Goal: Task Accomplishment & Management: Use online tool/utility

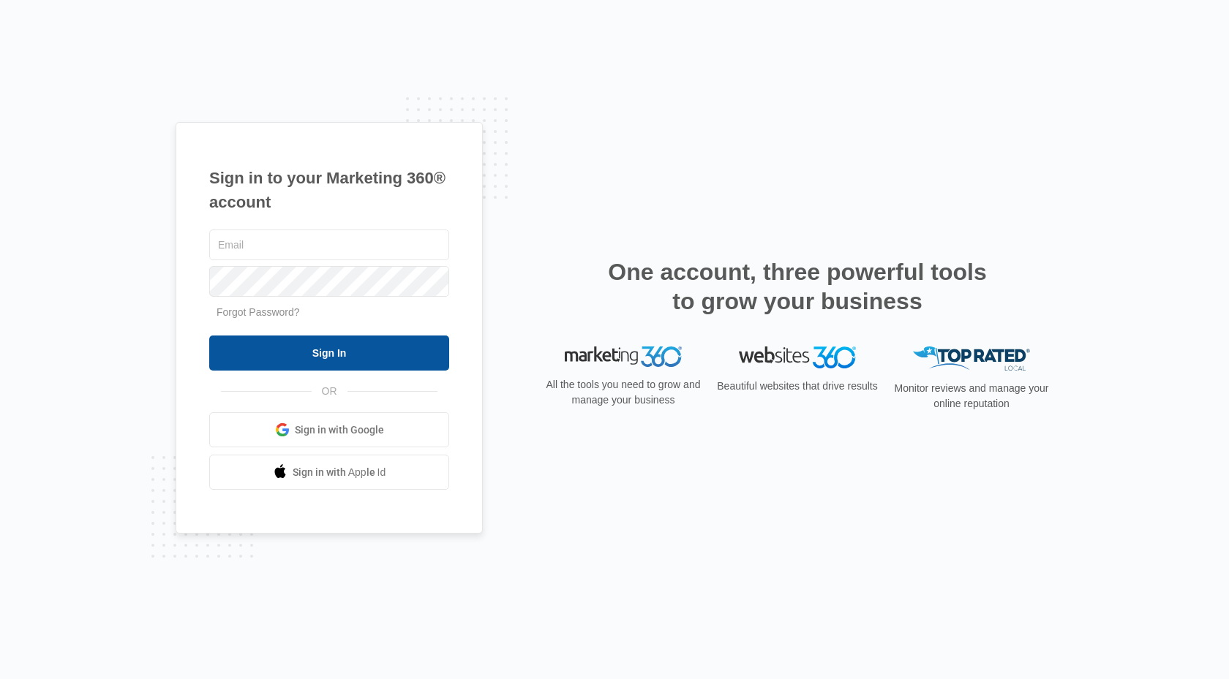
type input "elite@elitemaletclinic.com"
click at [357, 351] on input "Sign In" at bounding box center [329, 353] width 240 height 35
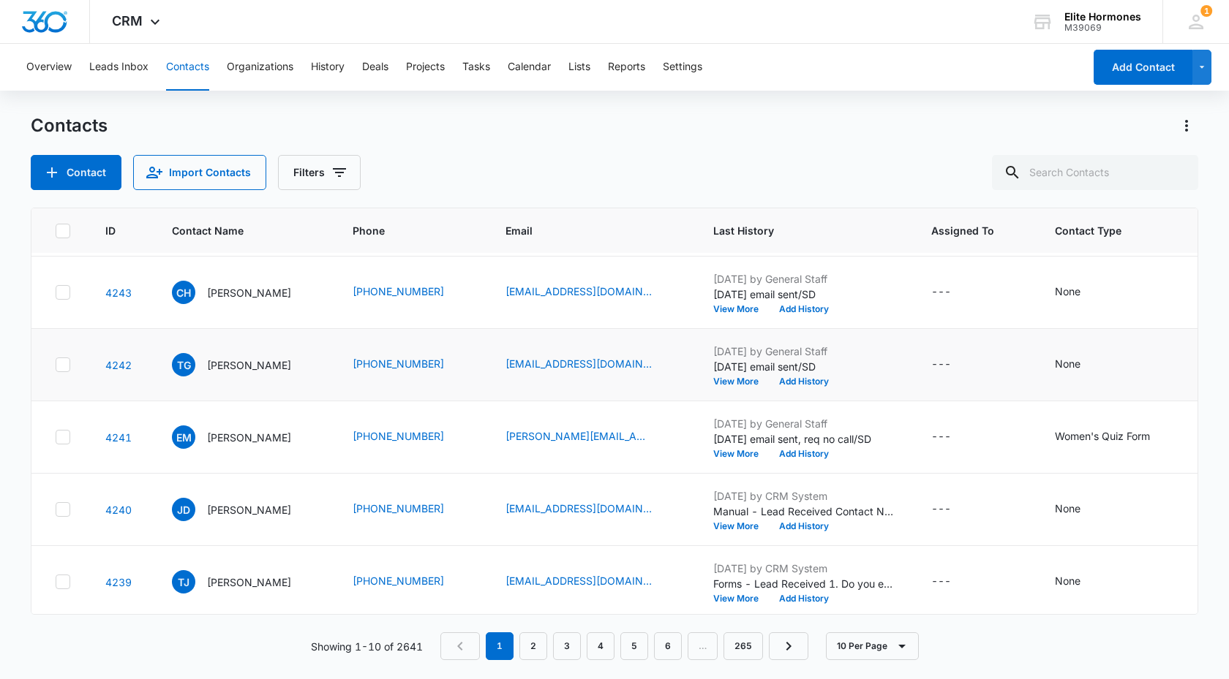
scroll to position [222, 0]
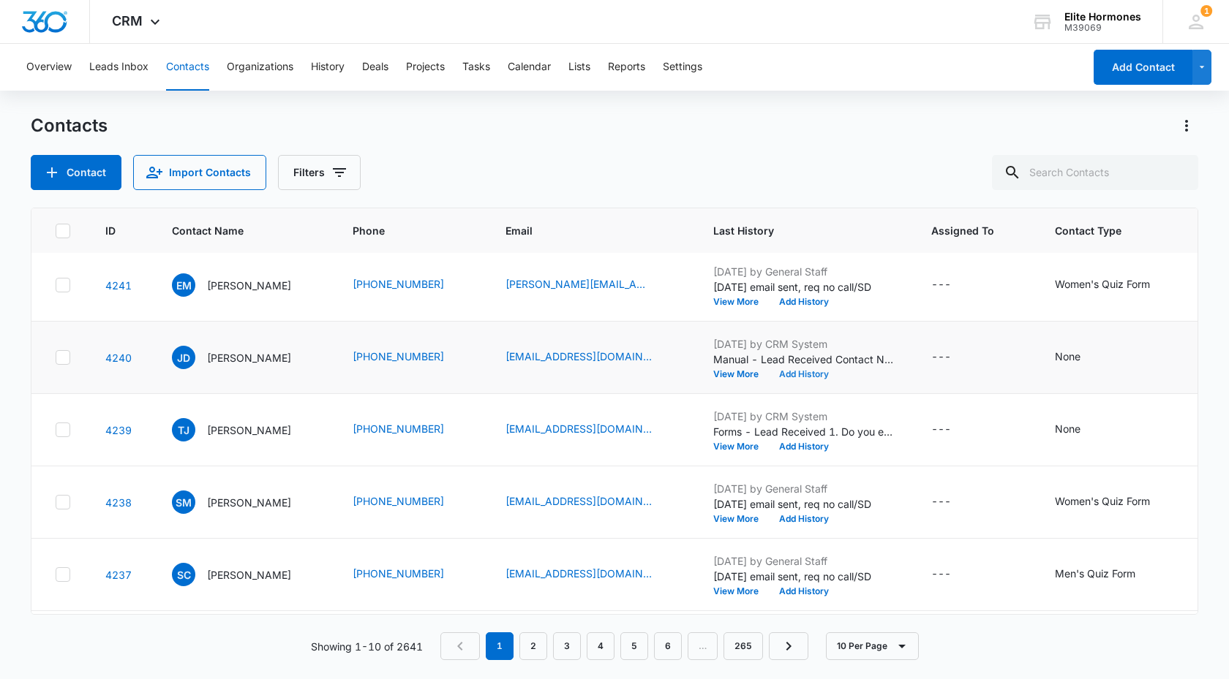
click at [808, 370] on button "Add History" at bounding box center [804, 374] width 70 height 9
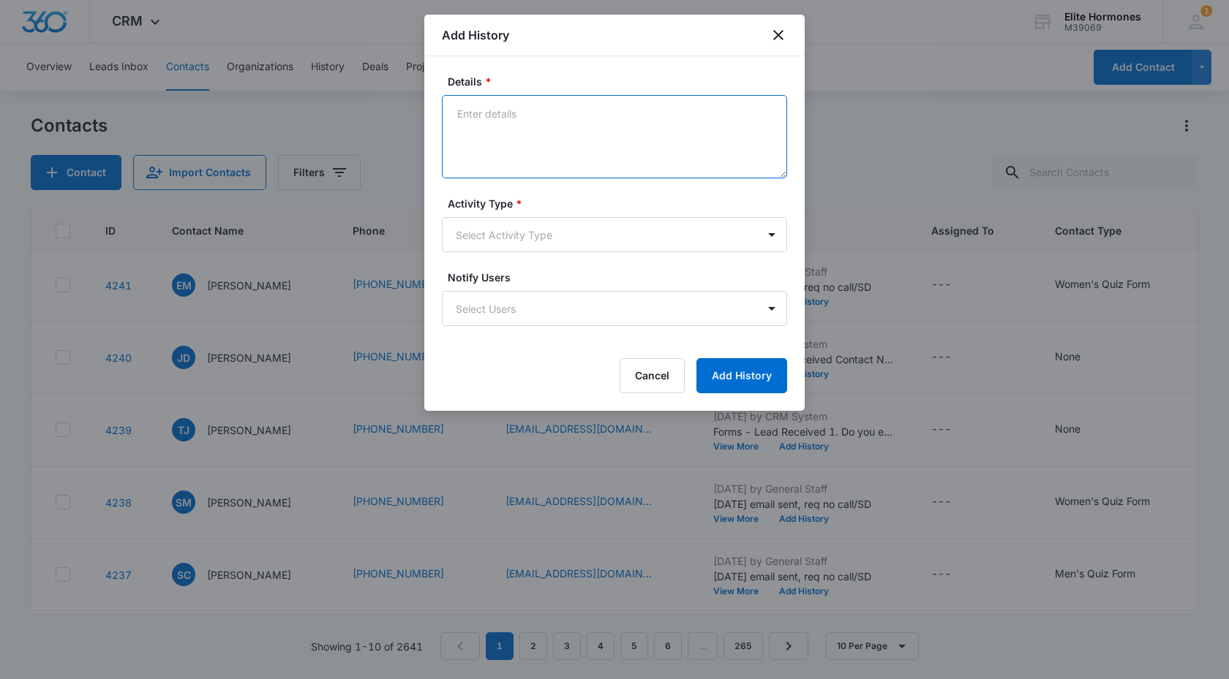
click at [457, 105] on textarea "Details *" at bounding box center [614, 136] width 345 height 83
type textarea "texted, returned, emailed MAD"
click at [768, 228] on body "CRM Apps Reputation Websites Forms CRM Email Social Content Ads Intelligence Fi…" at bounding box center [614, 339] width 1229 height 679
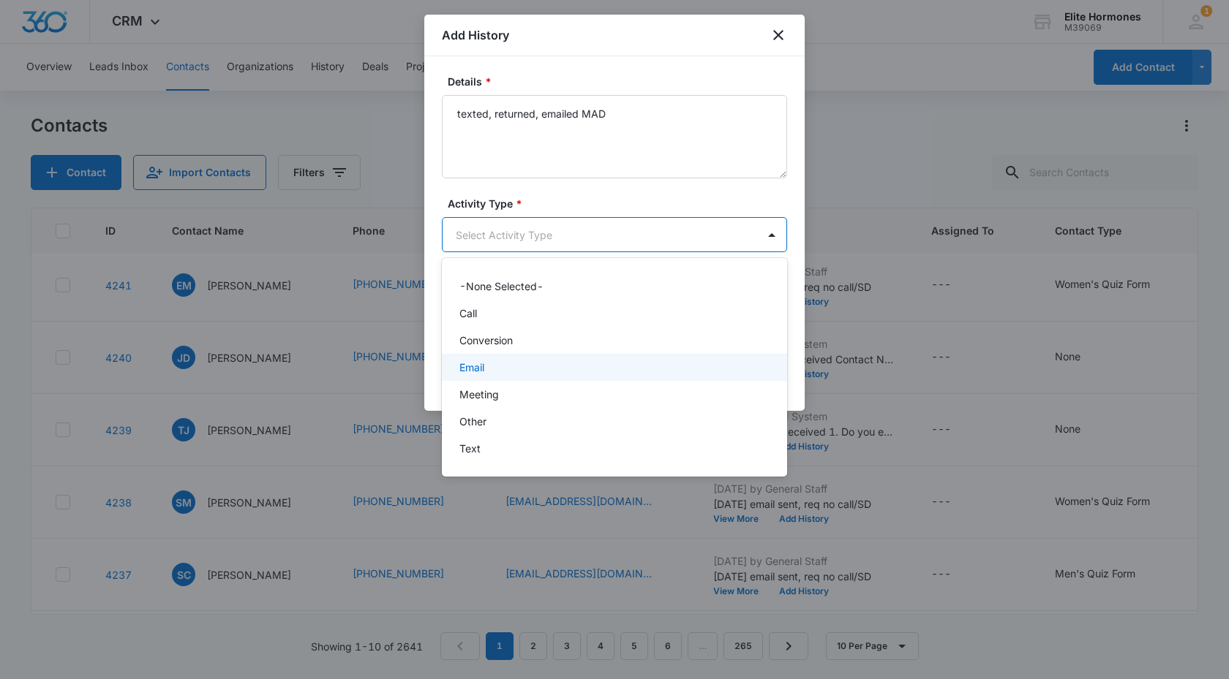
click at [500, 355] on div "Email" at bounding box center [614, 367] width 345 height 27
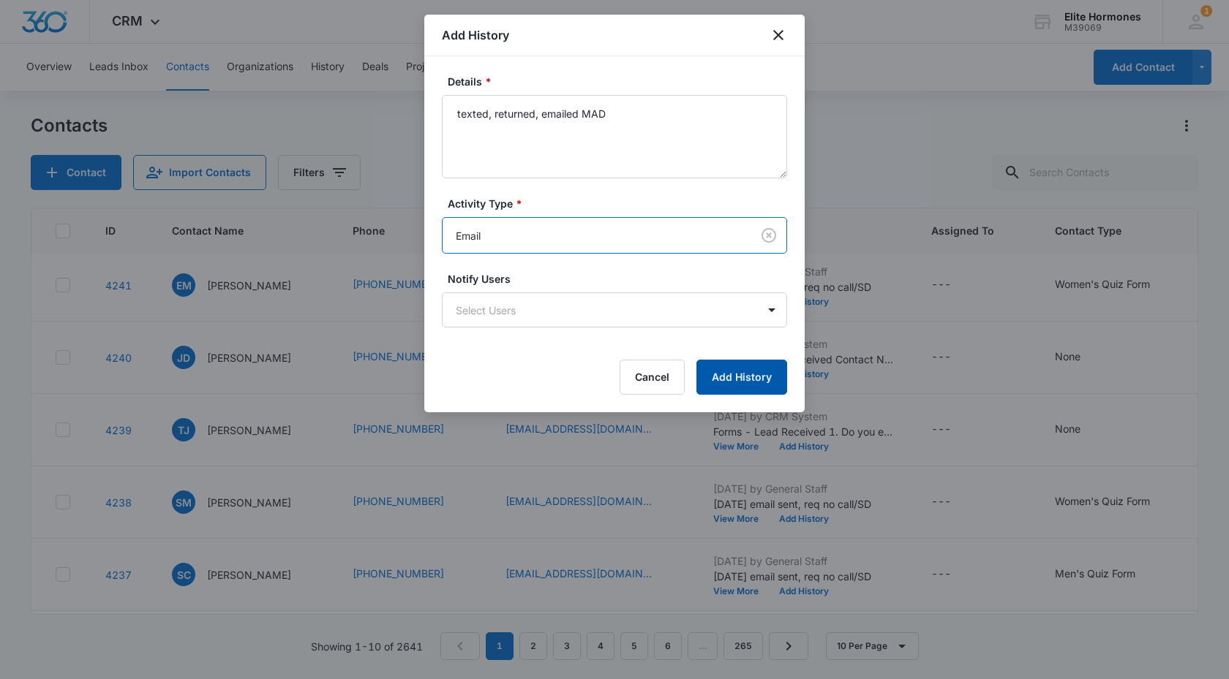
click at [726, 375] on button "Add History" at bounding box center [741, 377] width 91 height 35
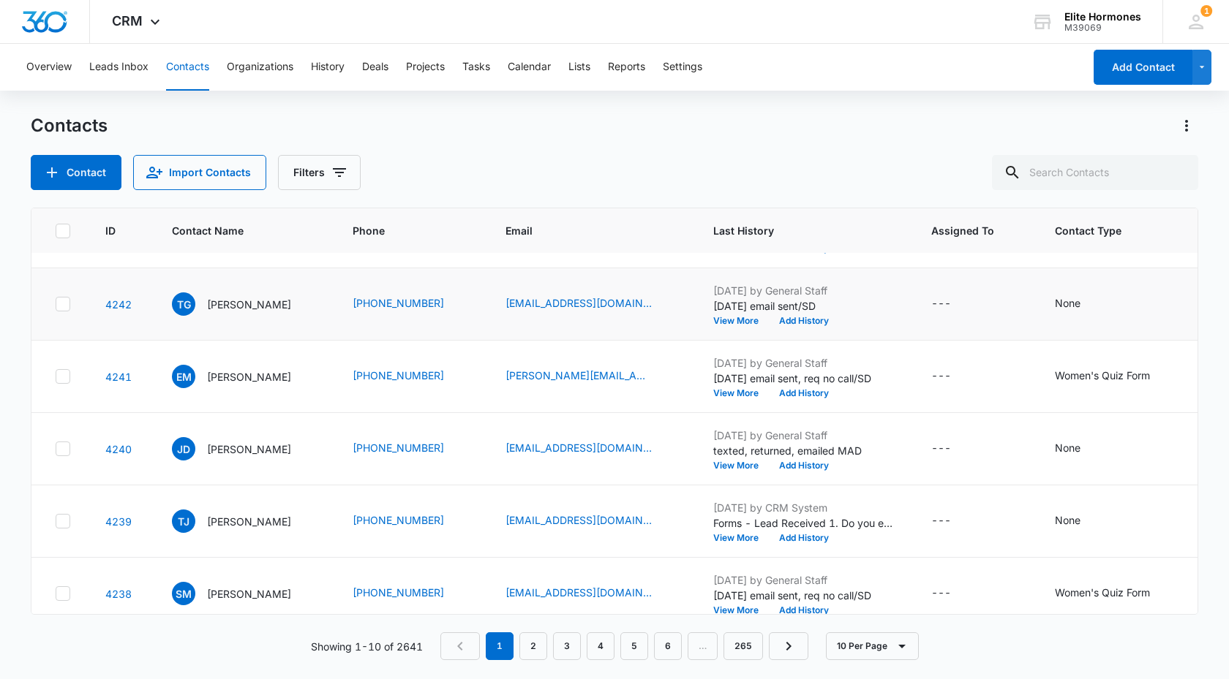
scroll to position [374, 0]
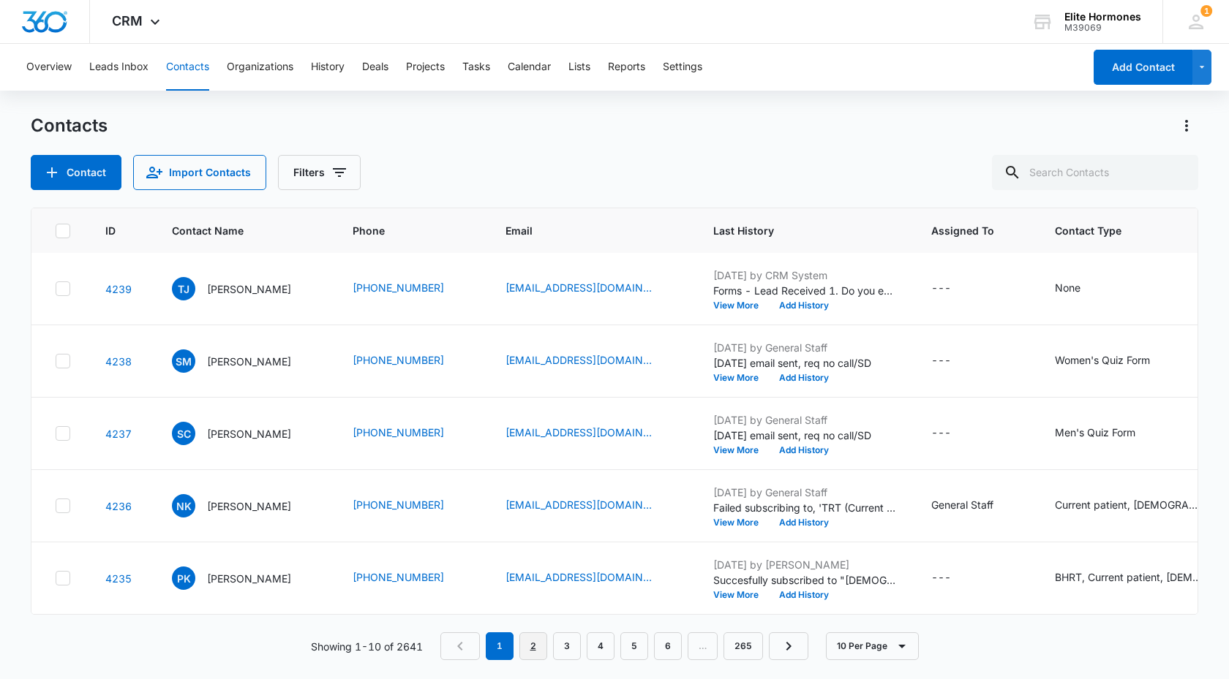
click at [527, 644] on link "2" at bounding box center [533, 647] width 28 height 28
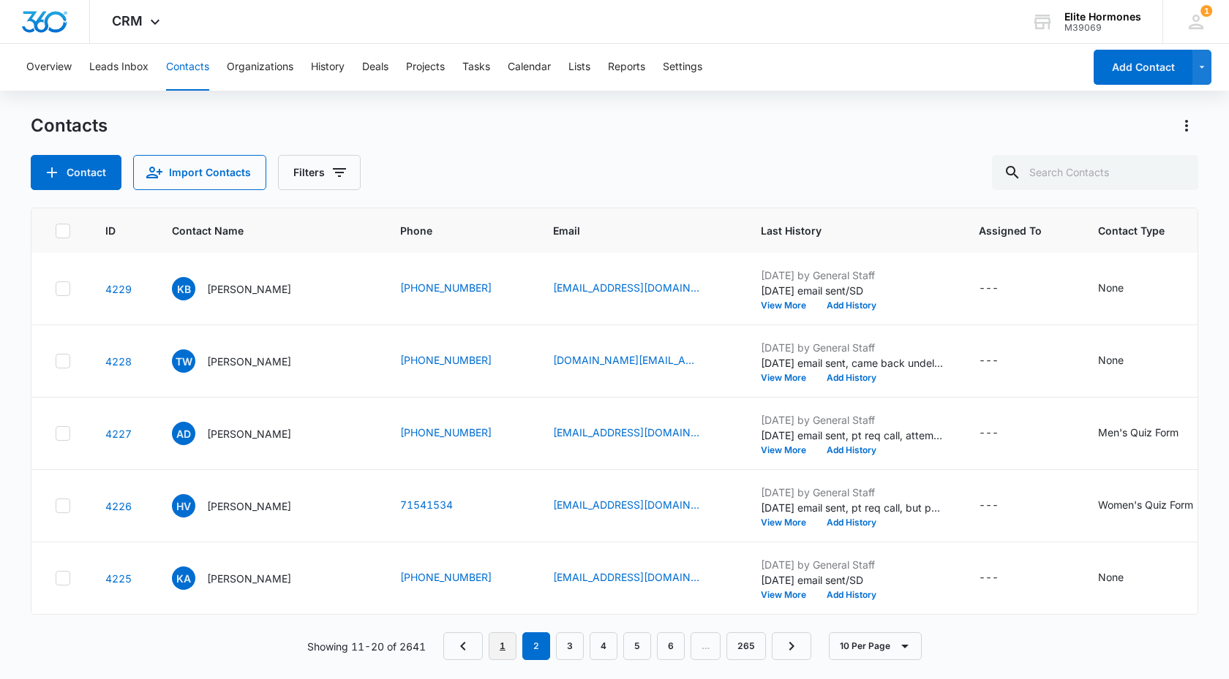
click at [497, 643] on link "1" at bounding box center [503, 647] width 28 height 28
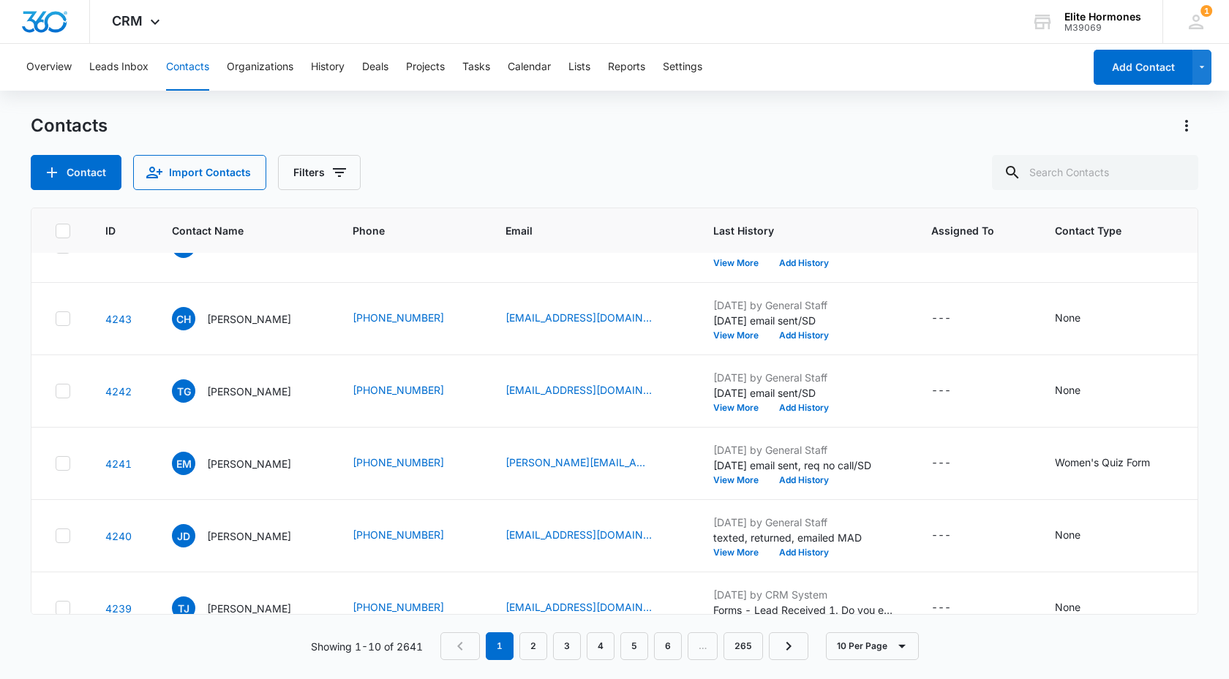
scroll to position [0, 0]
